Goal: Check status: Check status

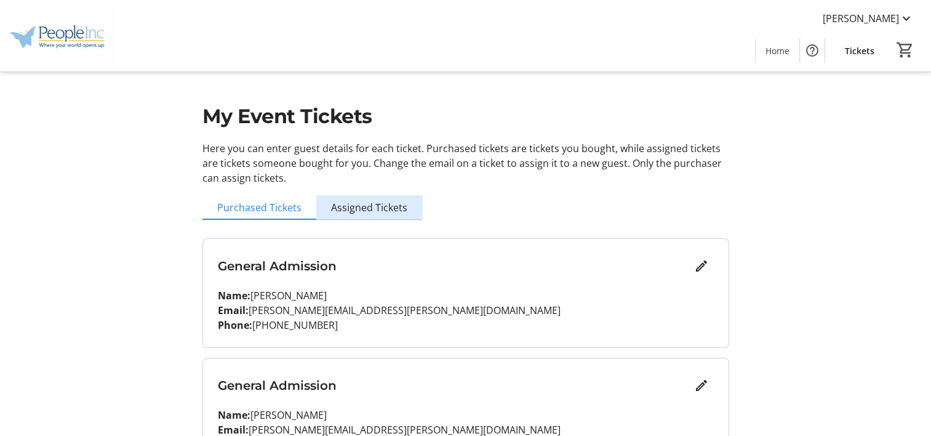
click at [394, 215] on span "Assigned Tickets" at bounding box center [369, 207] width 76 height 25
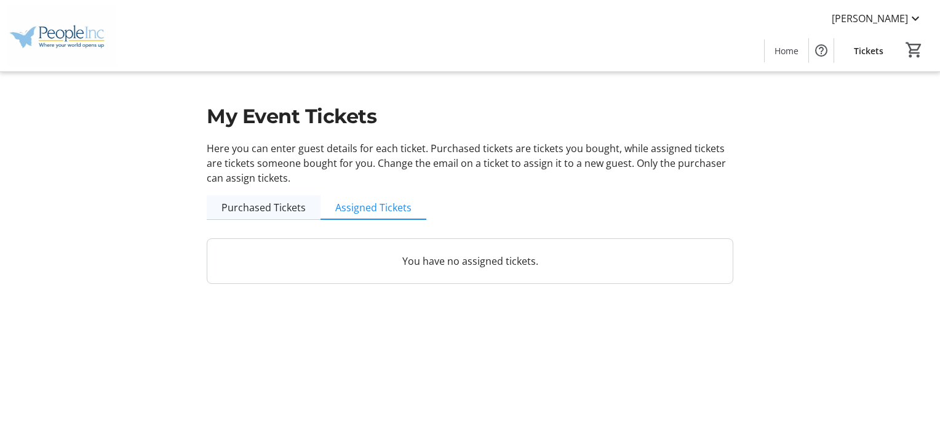
click at [279, 208] on span "Purchased Tickets" at bounding box center [264, 207] width 84 height 10
